Goal: Task Accomplishment & Management: Manage account settings

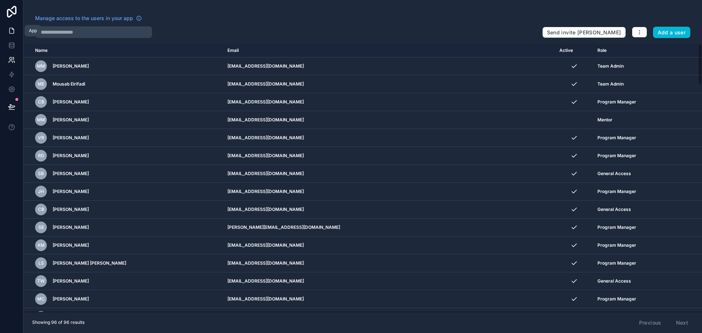
click at [8, 34] on icon at bounding box center [11, 30] width 7 height 7
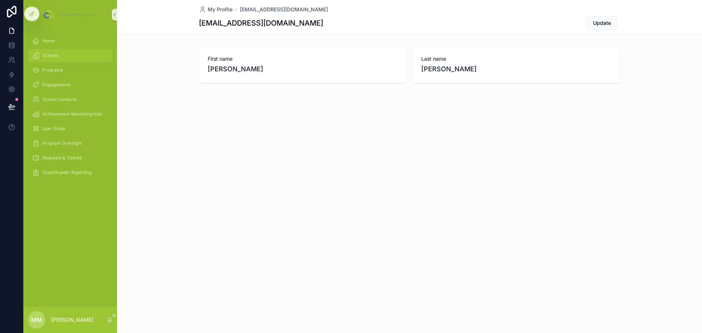
click at [56, 56] on span "Schools" at bounding box center [50, 56] width 16 height 6
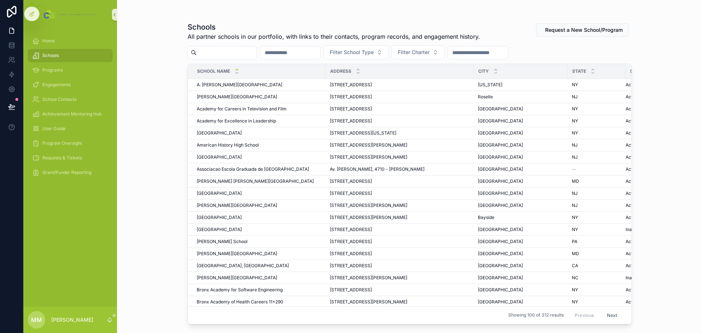
click at [216, 48] on input "scrollable content" at bounding box center [227, 53] width 60 height 10
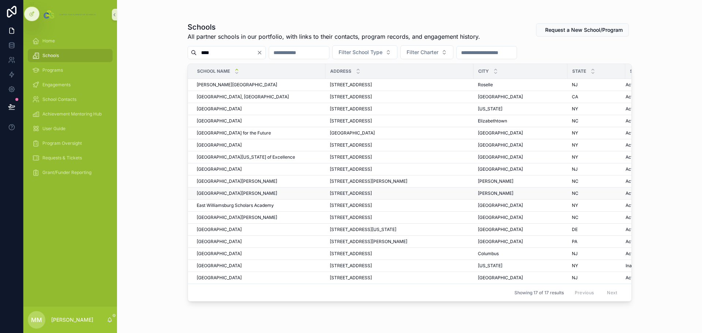
type input "****"
click at [239, 192] on span "[GEOGRAPHIC_DATA][PERSON_NAME]" at bounding box center [237, 193] width 80 height 6
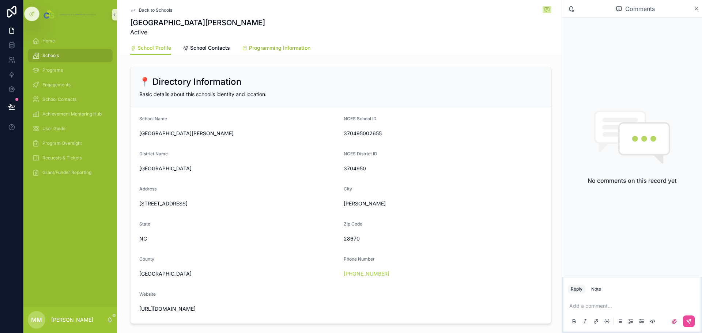
click at [290, 51] on span "Programming Information" at bounding box center [279, 47] width 61 height 7
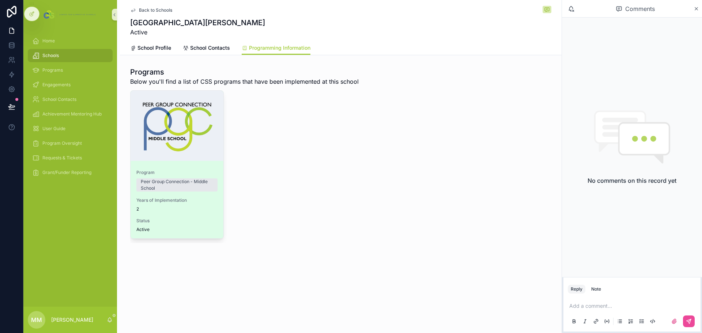
click at [204, 131] on div "scrollable content" at bounding box center [176, 126] width 93 height 70
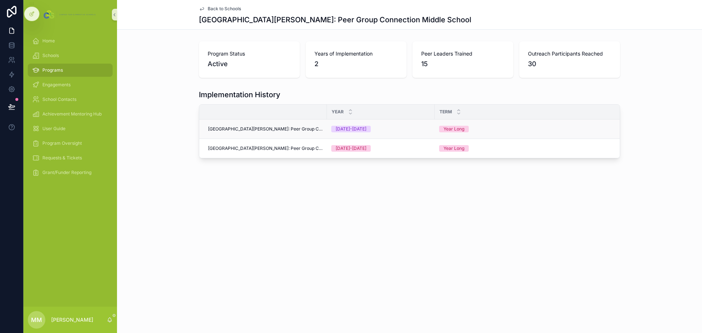
click at [249, 128] on span "[GEOGRAPHIC_DATA][PERSON_NAME]: Peer Group Connection Middle School" at bounding box center [265, 129] width 114 height 6
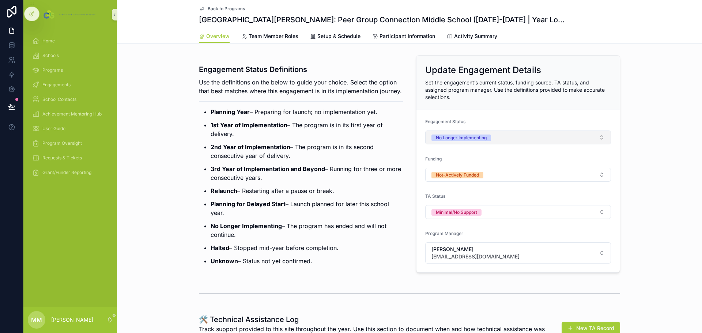
click at [494, 137] on button "No Longer Implementing" at bounding box center [518, 137] width 186 height 14
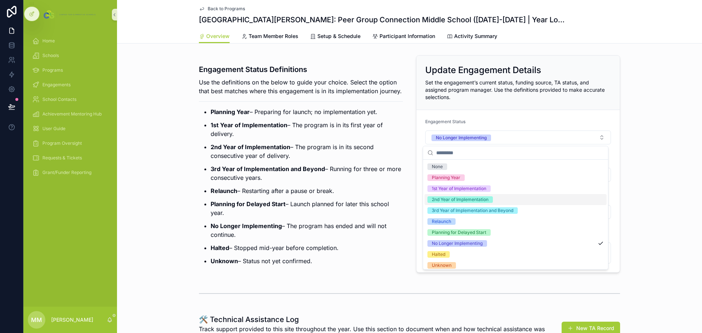
click at [466, 202] on div "2nd Year of Implementation" at bounding box center [460, 199] width 57 height 7
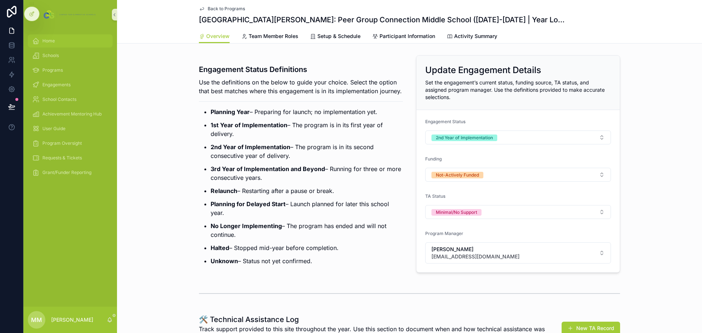
click at [50, 39] on span "Home" at bounding box center [48, 41] width 12 height 6
